Goal: Information Seeking & Learning: Learn about a topic

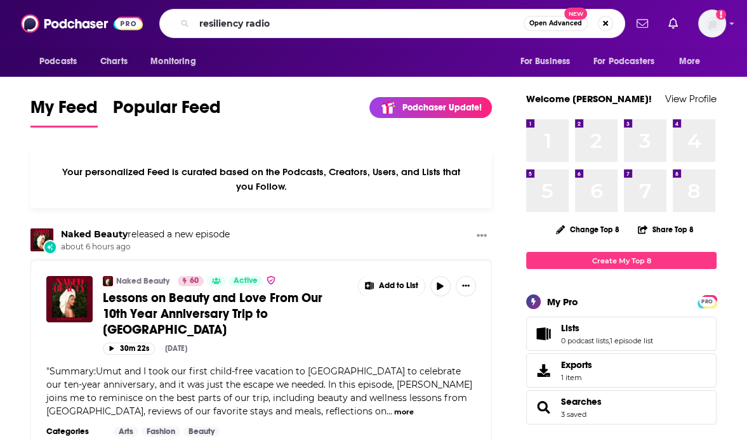
type input "resiliency radio"
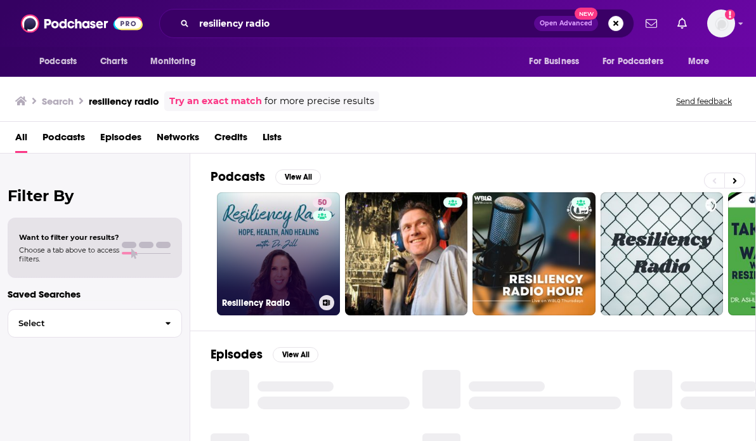
click at [308, 236] on link "50 Resiliency Radio" at bounding box center [278, 253] width 123 height 123
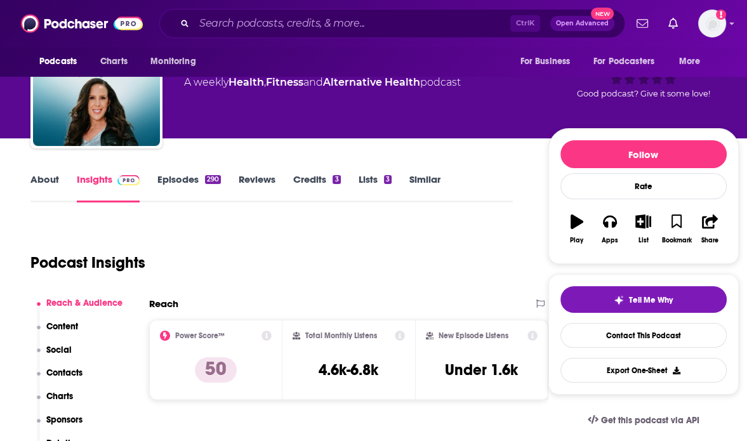
scroll to position [83, 0]
